Goal: Transaction & Acquisition: Purchase product/service

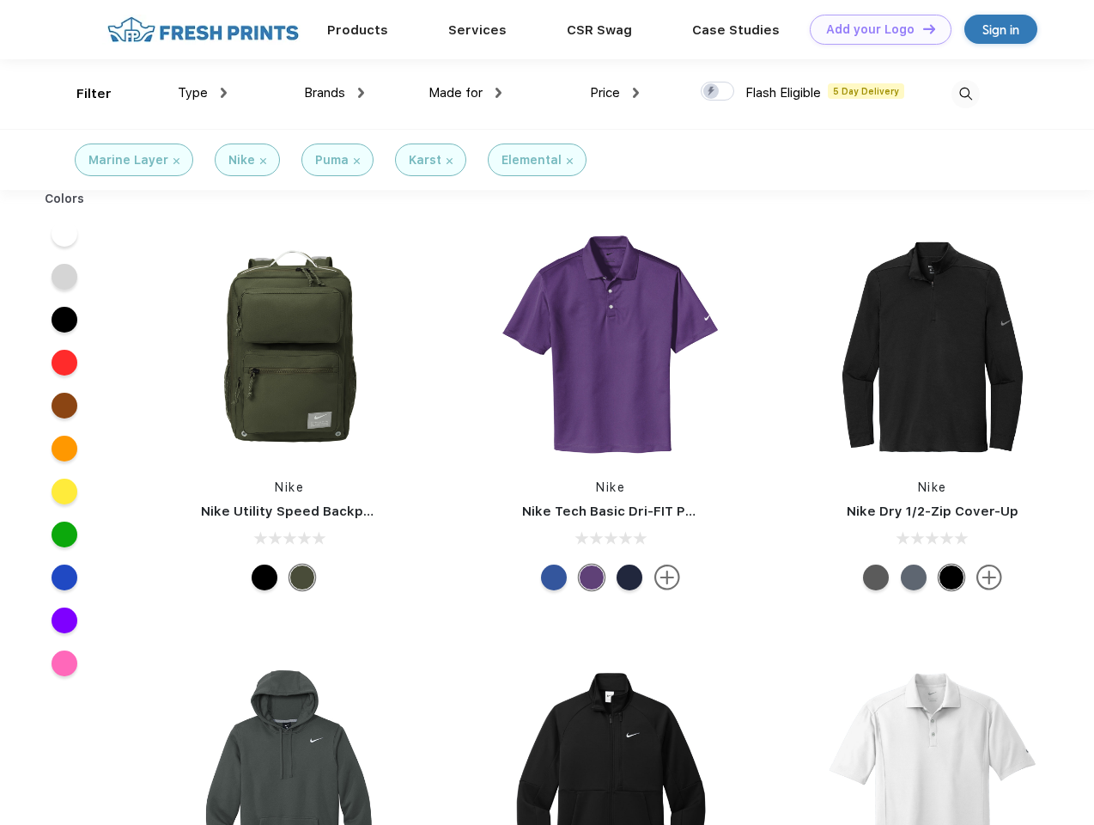
click at [874, 29] on link "Add your Logo Design Tool" at bounding box center [881, 30] width 142 height 30
click at [0, 0] on div "Design Tool" at bounding box center [0, 0] width 0 height 0
click at [922, 28] on link "Add your Logo Design Tool" at bounding box center [881, 30] width 142 height 30
click at [82, 94] on div "Filter" at bounding box center [93, 94] width 35 height 20
click at [203, 93] on span "Type" at bounding box center [193, 92] width 30 height 15
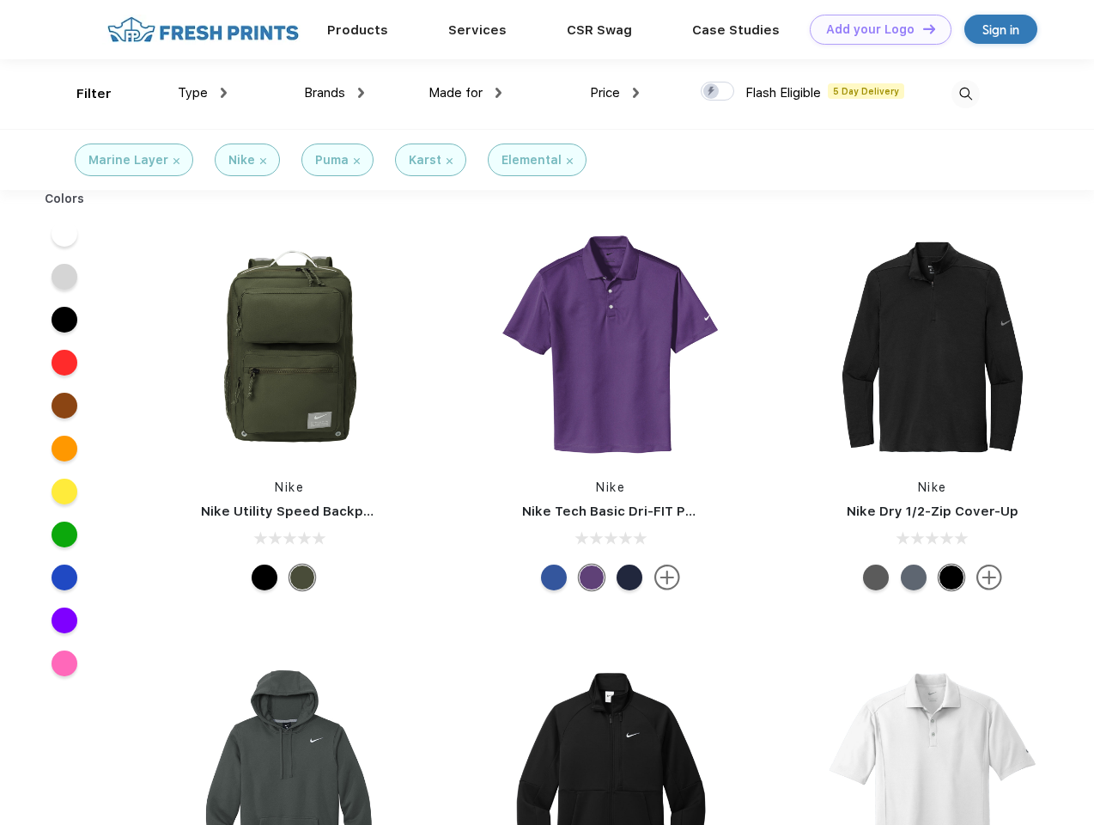
click at [334, 93] on span "Brands" at bounding box center [324, 92] width 41 height 15
click at [466, 93] on span "Made for" at bounding box center [456, 92] width 54 height 15
click at [615, 93] on span "Price" at bounding box center [605, 92] width 30 height 15
click at [718, 92] on div at bounding box center [717, 91] width 33 height 19
click at [712, 92] on input "checkbox" at bounding box center [706, 86] width 11 height 11
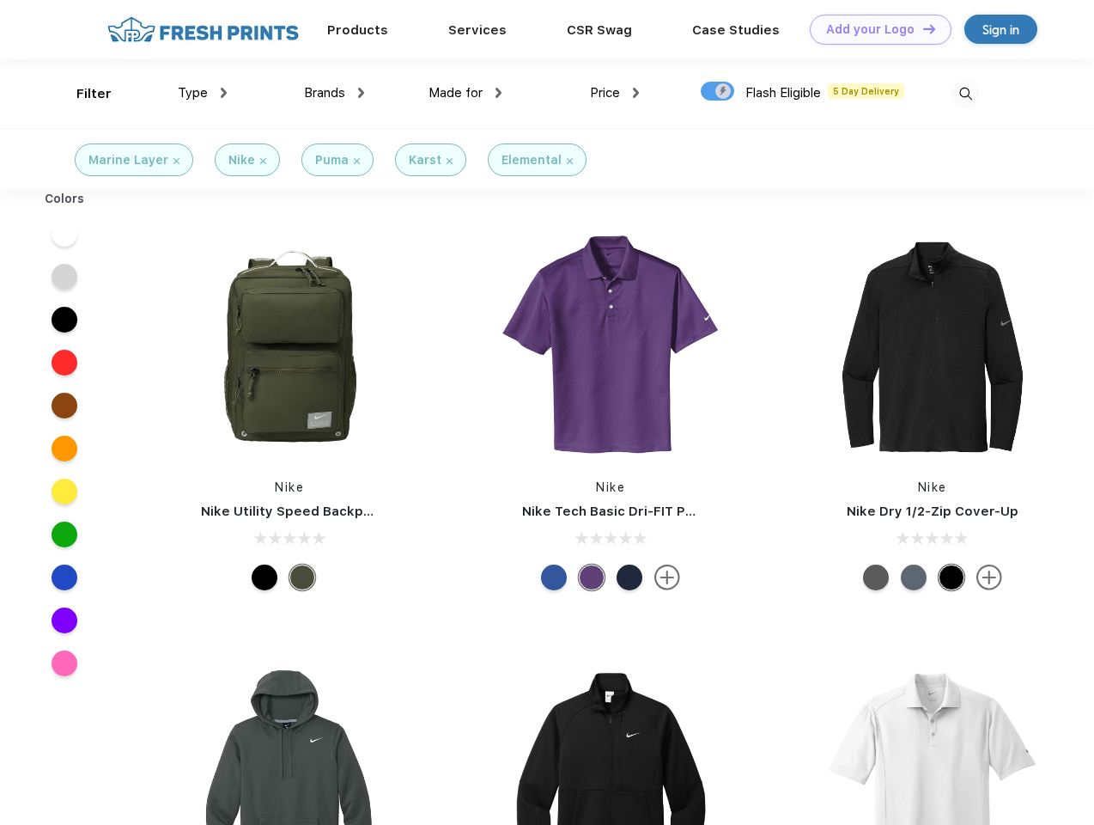
click at [965, 94] on img at bounding box center [966, 94] width 28 height 28
